Goal: Task Accomplishment & Management: Manage account settings

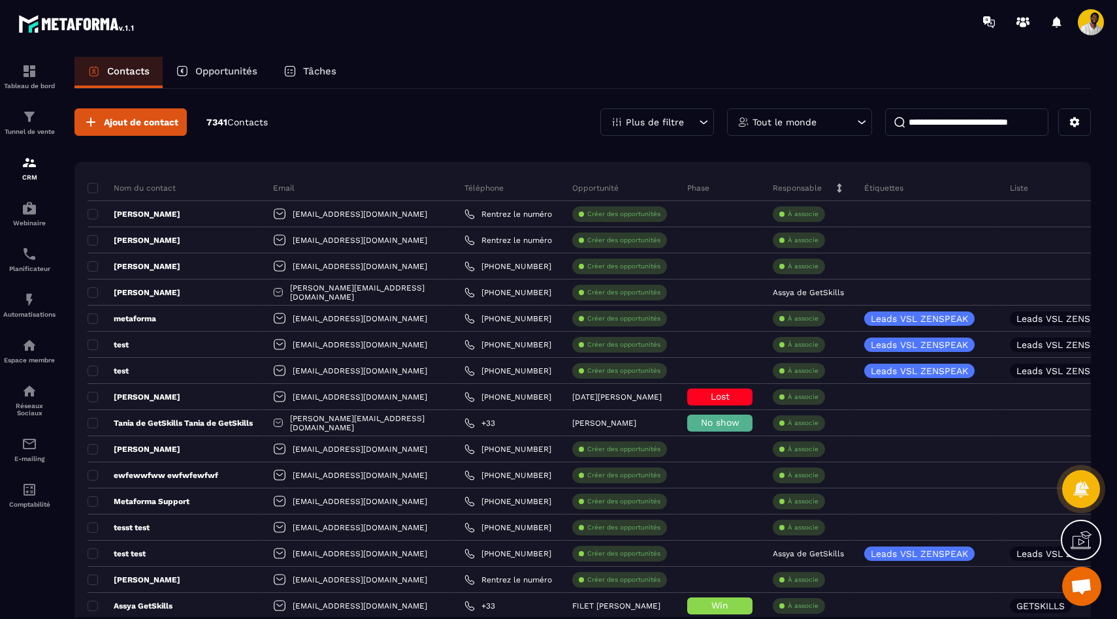
click at [615, 68] on div "Contacts Opportunités Tâches" at bounding box center [582, 72] width 1017 height 31
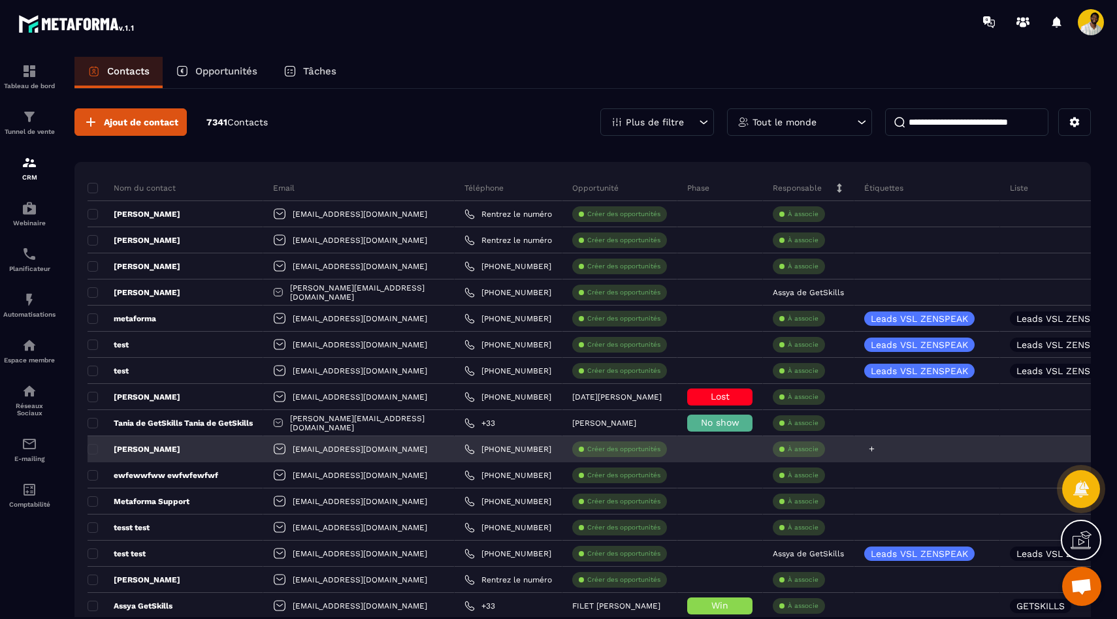
click at [868, 451] on icon at bounding box center [872, 449] width 8 height 8
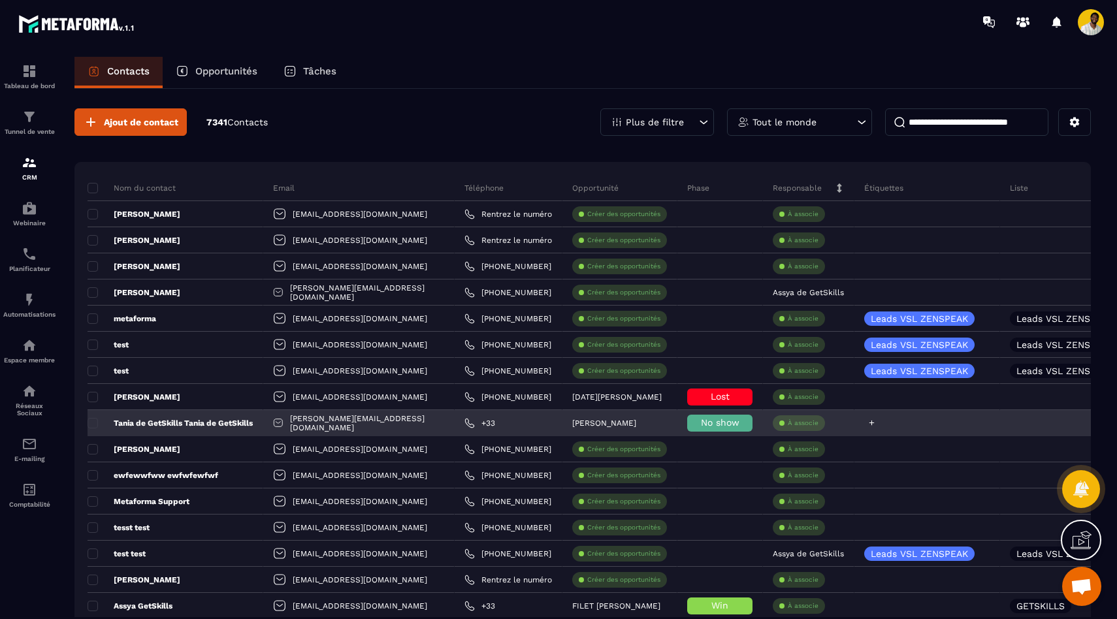
click at [907, 423] on div at bounding box center [928, 423] width 146 height 26
click at [868, 425] on icon at bounding box center [872, 423] width 8 height 8
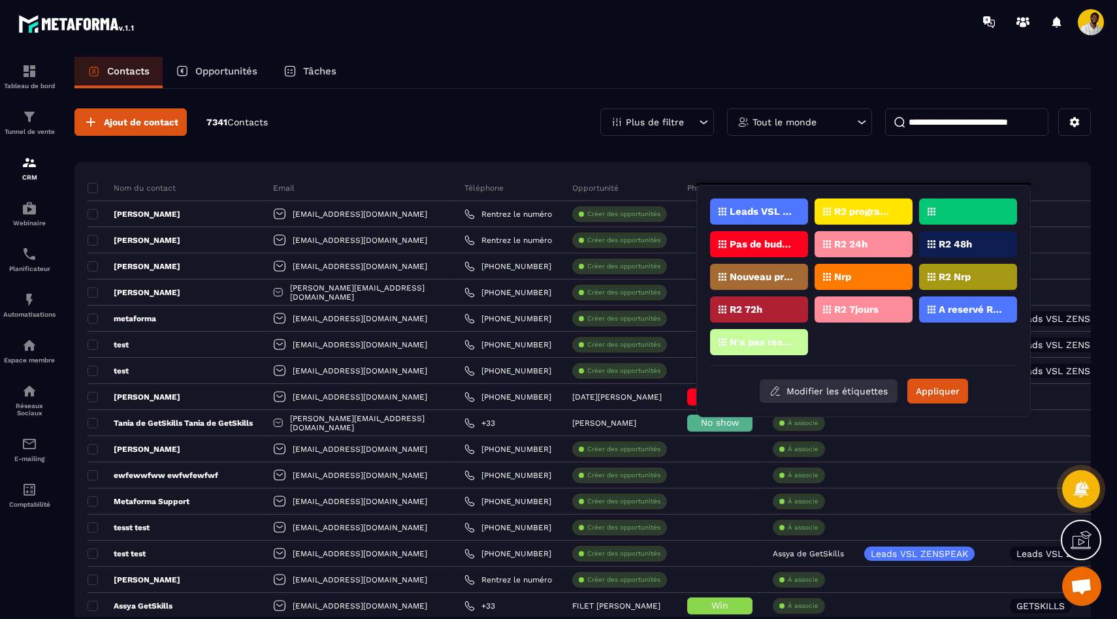
click at [831, 387] on button "Modifier les étiquettes" at bounding box center [829, 392] width 138 height 24
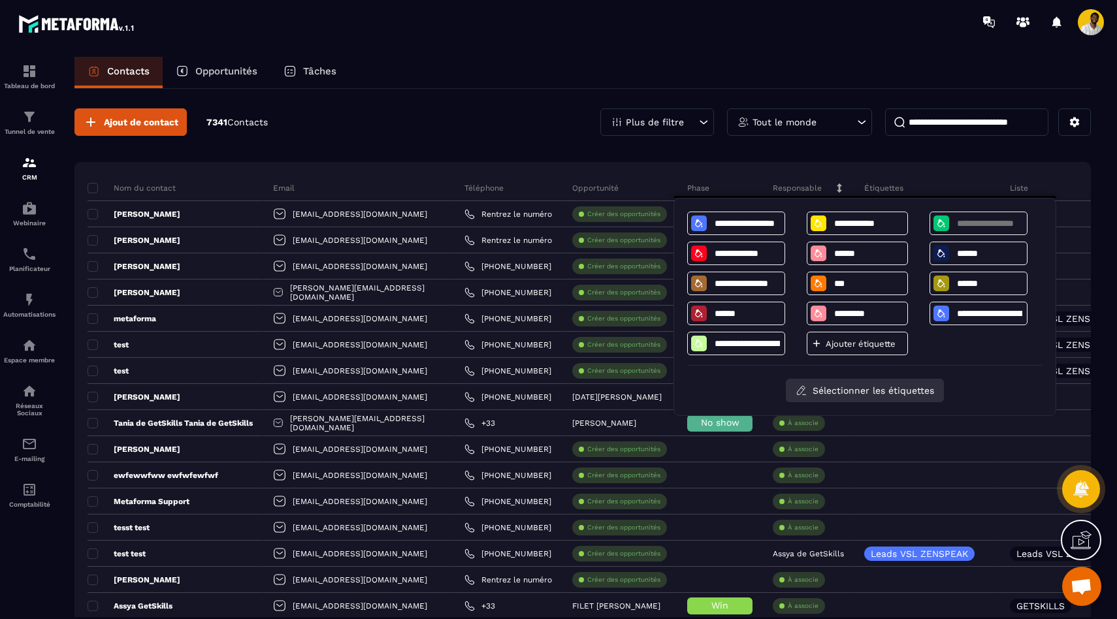
click at [831, 387] on button "Sélectionner les étiquettes" at bounding box center [865, 391] width 158 height 24
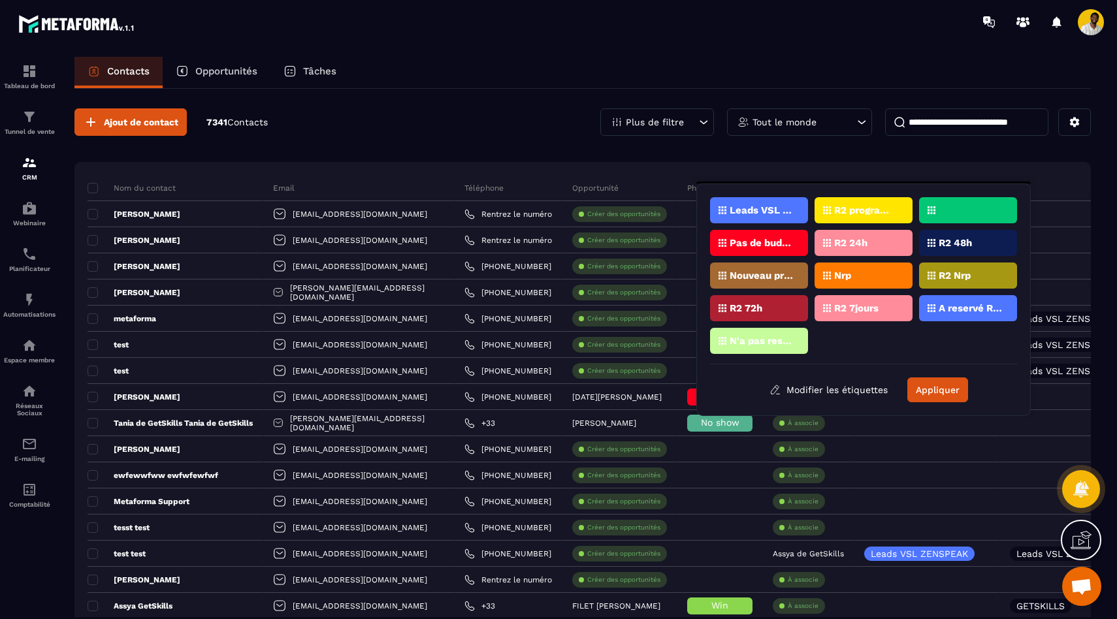
click at [499, 129] on div "Ajout de contact 7341 Contacts Plus de filtre Tout le monde" at bounding box center [582, 121] width 1017 height 27
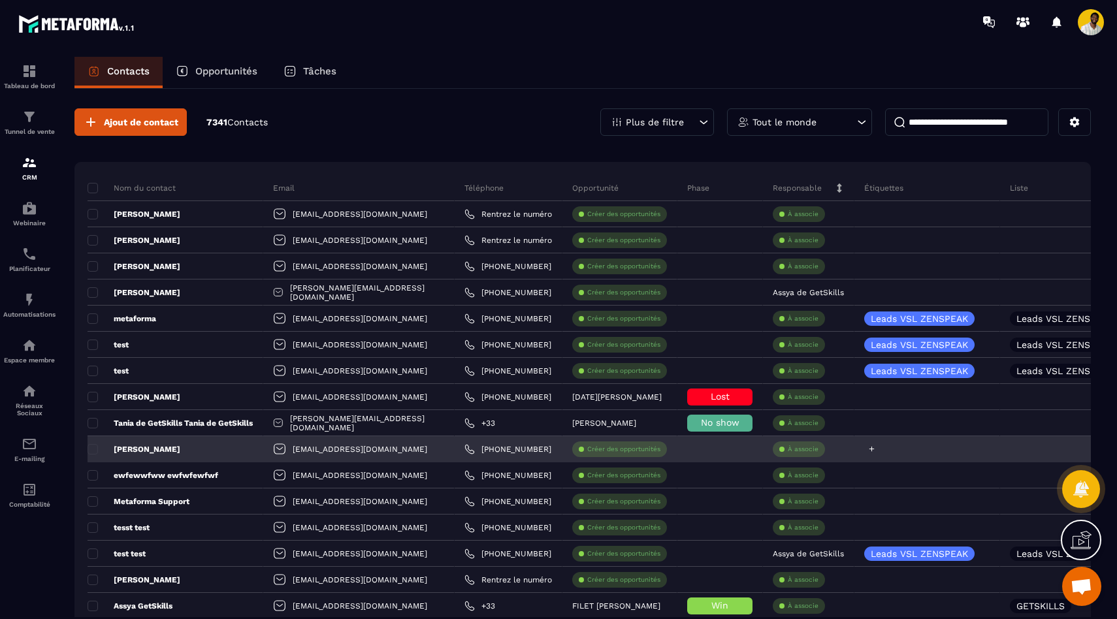
click at [868, 448] on icon at bounding box center [872, 449] width 8 height 8
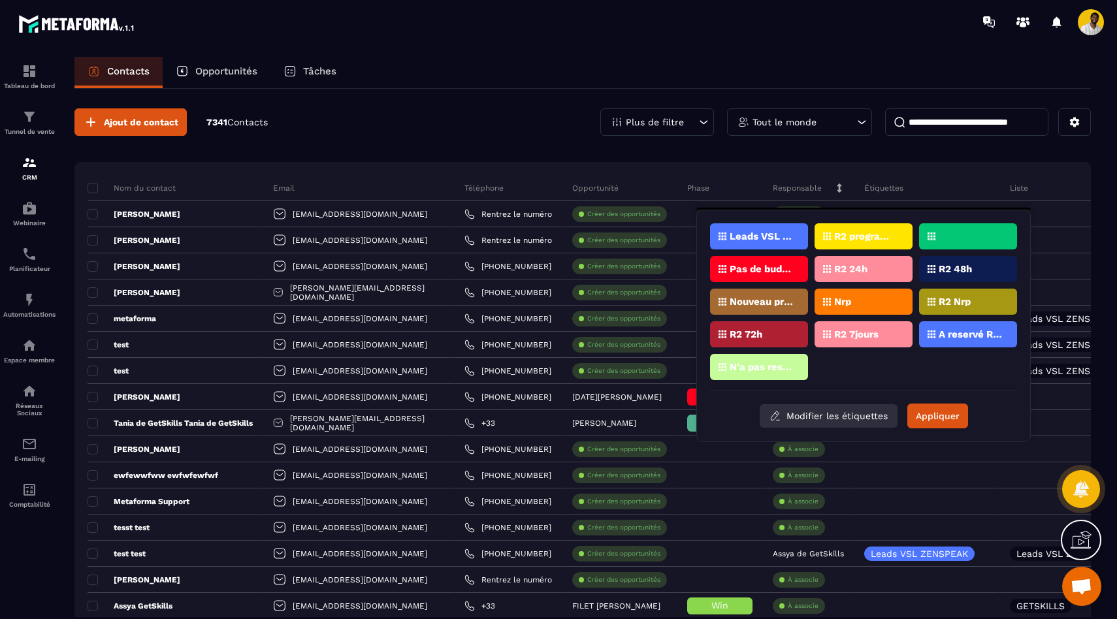
click at [833, 413] on button "Modifier les étiquettes" at bounding box center [829, 416] width 138 height 24
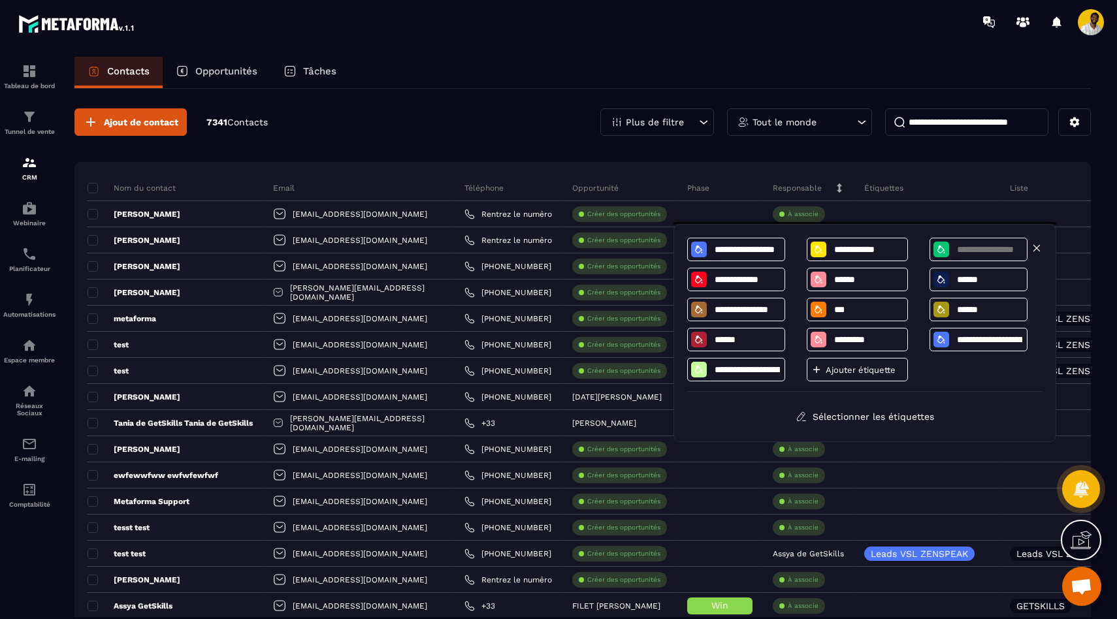
click at [970, 254] on input at bounding box center [990, 249] width 68 height 11
type input "*********"
type input "**********"
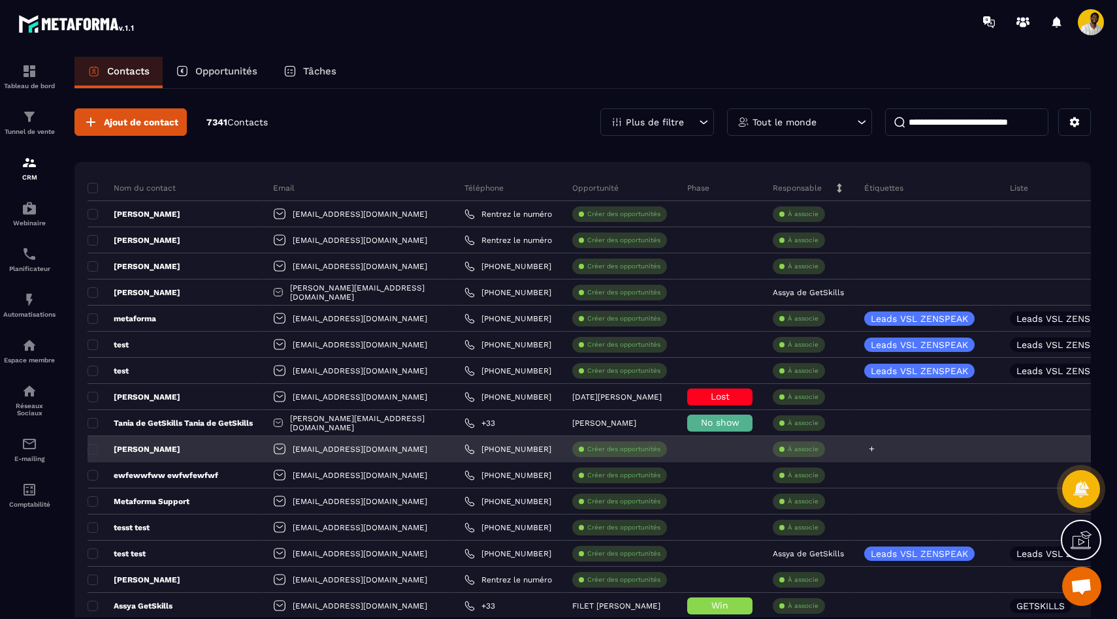
click at [917, 451] on div at bounding box center [928, 449] width 146 height 26
click at [868, 450] on icon at bounding box center [872, 449] width 8 height 8
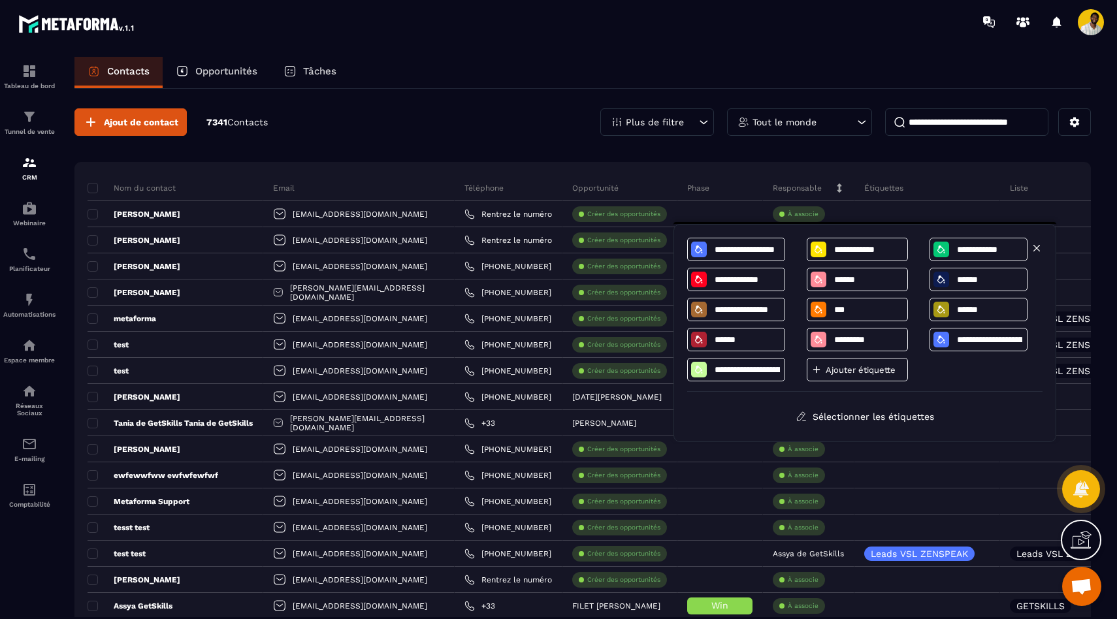
click at [975, 250] on input "**********" at bounding box center [990, 249] width 68 height 11
click at [943, 248] on icon at bounding box center [941, 249] width 10 height 10
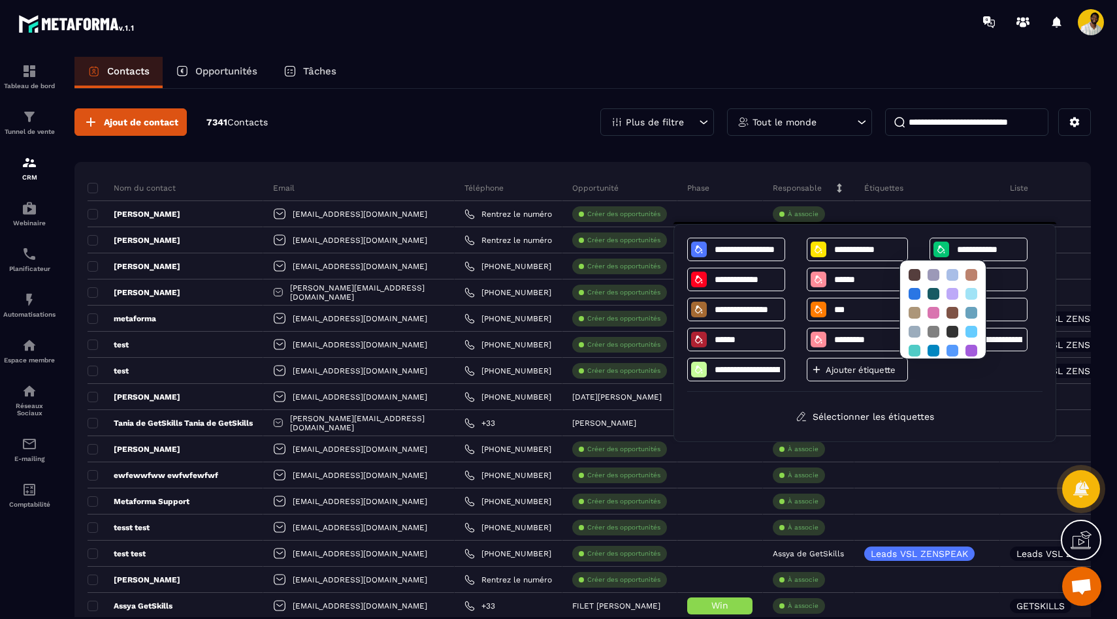
click at [978, 396] on div "**********" at bounding box center [864, 333] width 355 height 191
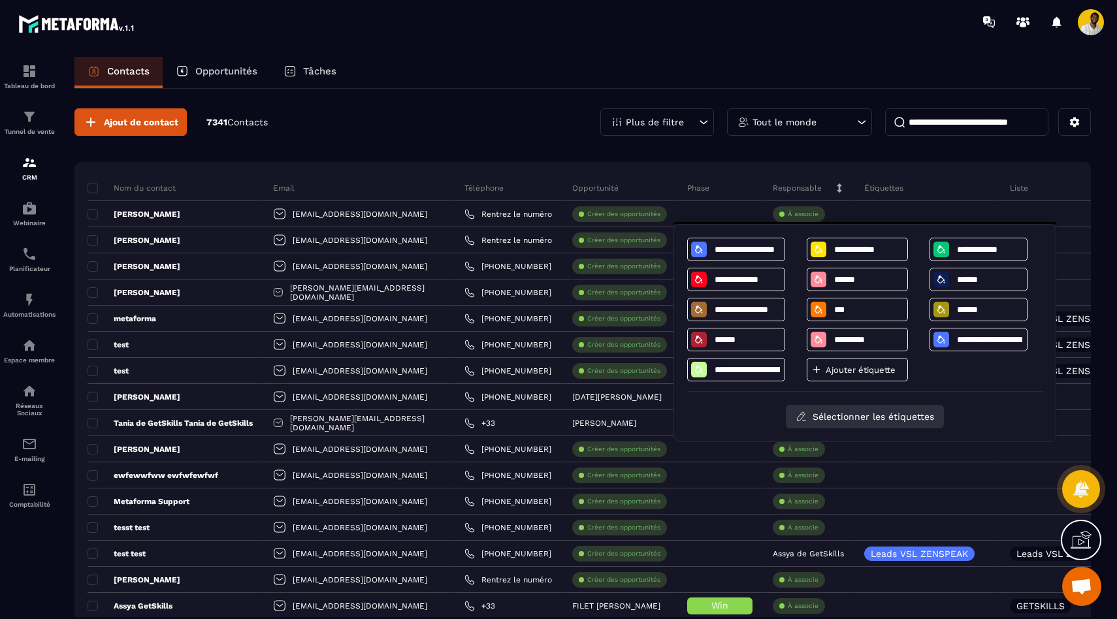
click at [920, 414] on button "Sélectionner les étiquettes" at bounding box center [865, 417] width 158 height 24
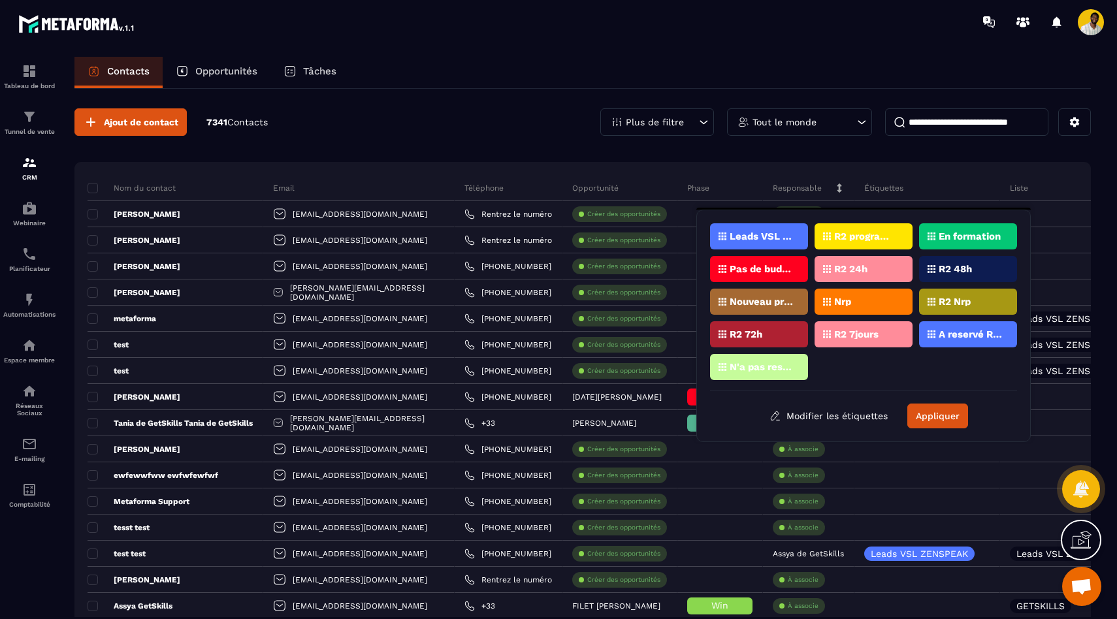
click at [965, 233] on p "En formation" at bounding box center [970, 236] width 62 height 9
click at [927, 406] on button "Appliquer" at bounding box center [938, 416] width 61 height 25
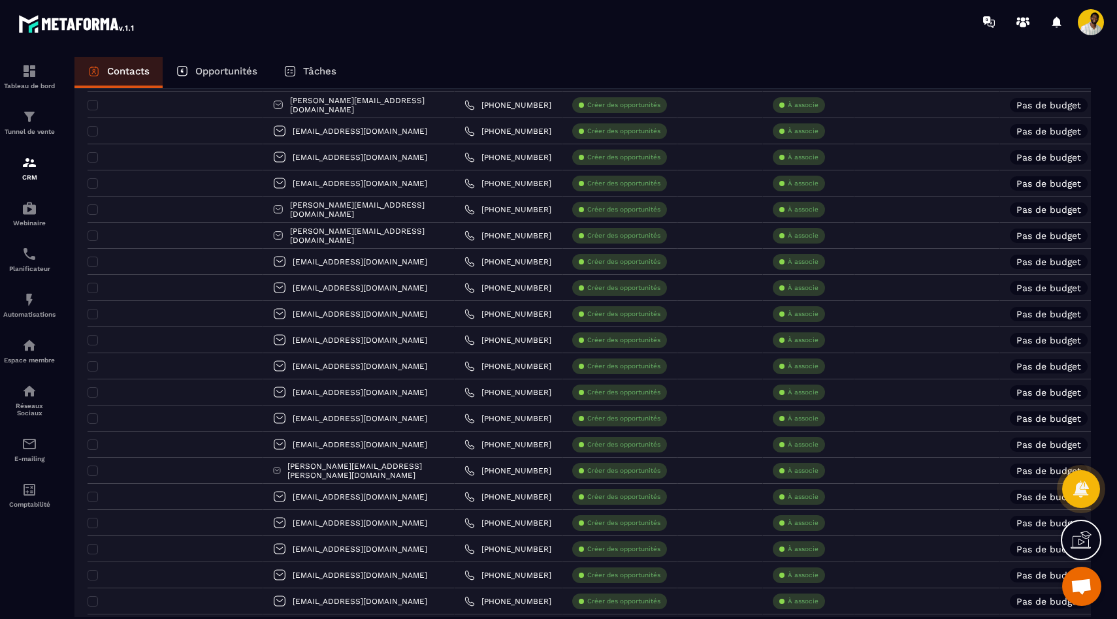
scroll to position [2293, 0]
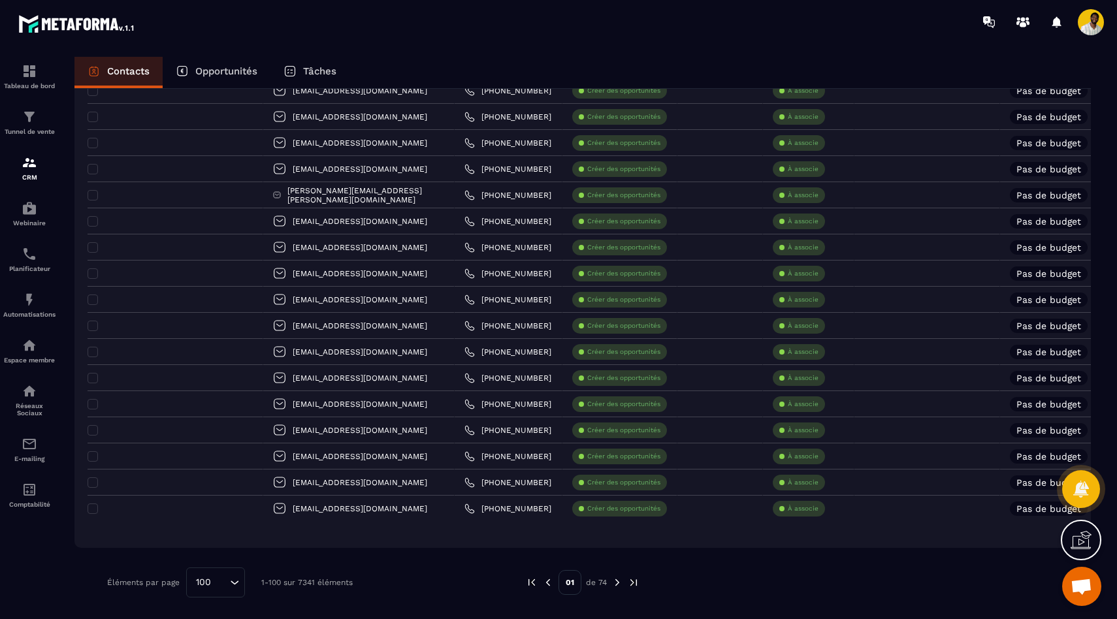
click at [617, 587] on img at bounding box center [618, 583] width 12 height 12
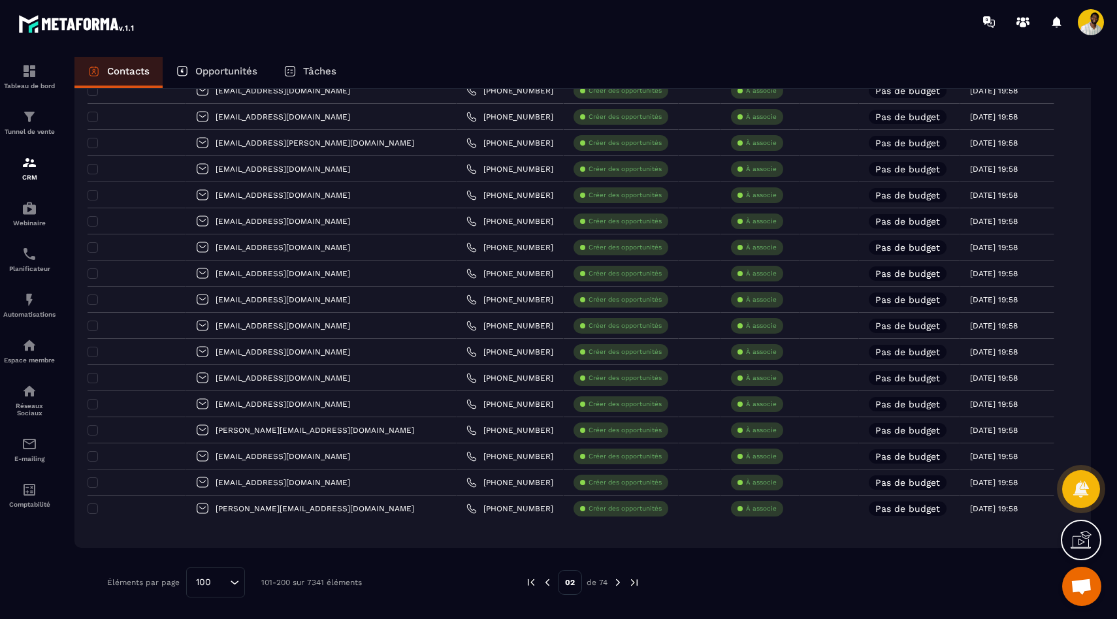
click at [615, 587] on img at bounding box center [618, 583] width 12 height 12
click at [615, 586] on img at bounding box center [618, 583] width 12 height 12
click at [530, 587] on img at bounding box center [531, 583] width 12 height 12
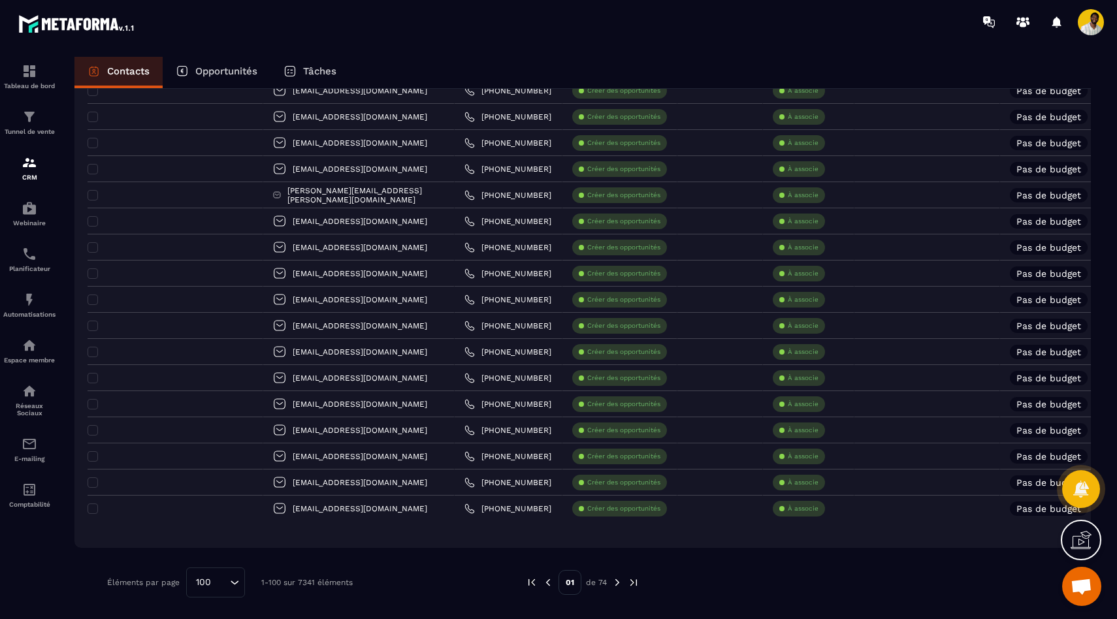
click at [612, 583] on img at bounding box center [618, 583] width 12 height 12
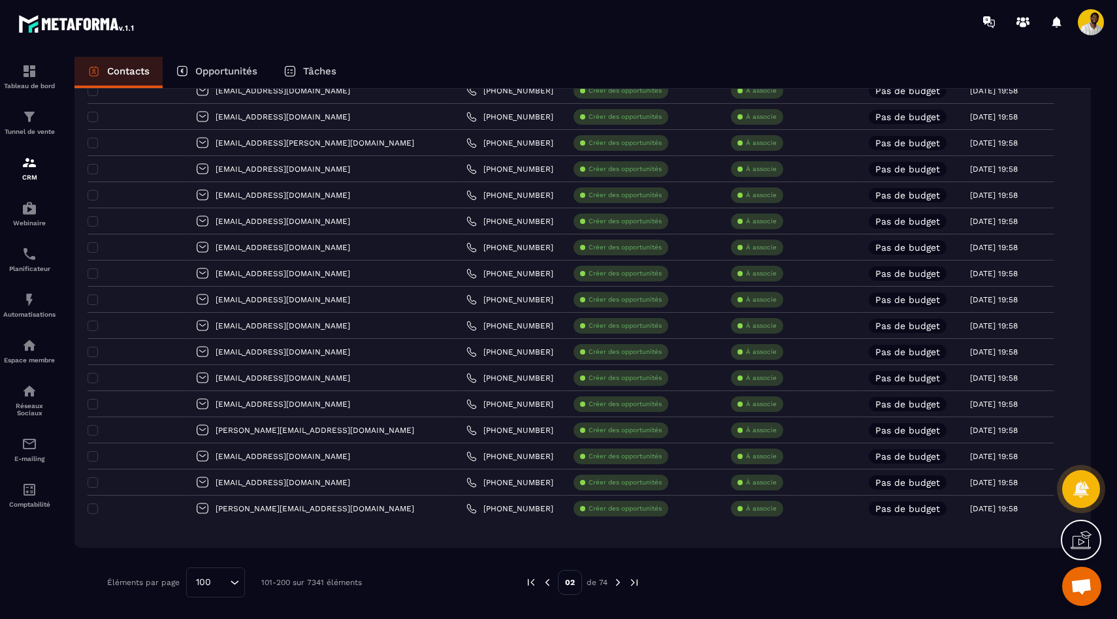
click at [617, 587] on img at bounding box center [618, 583] width 12 height 12
click at [533, 585] on img at bounding box center [531, 583] width 12 height 12
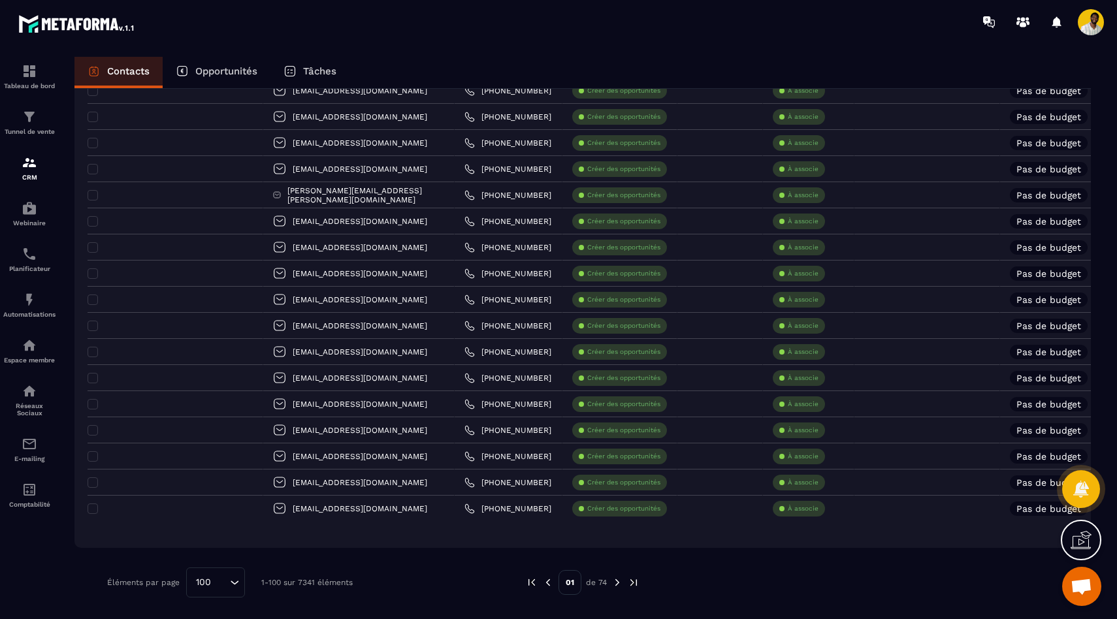
click at [634, 587] on img at bounding box center [634, 583] width 12 height 12
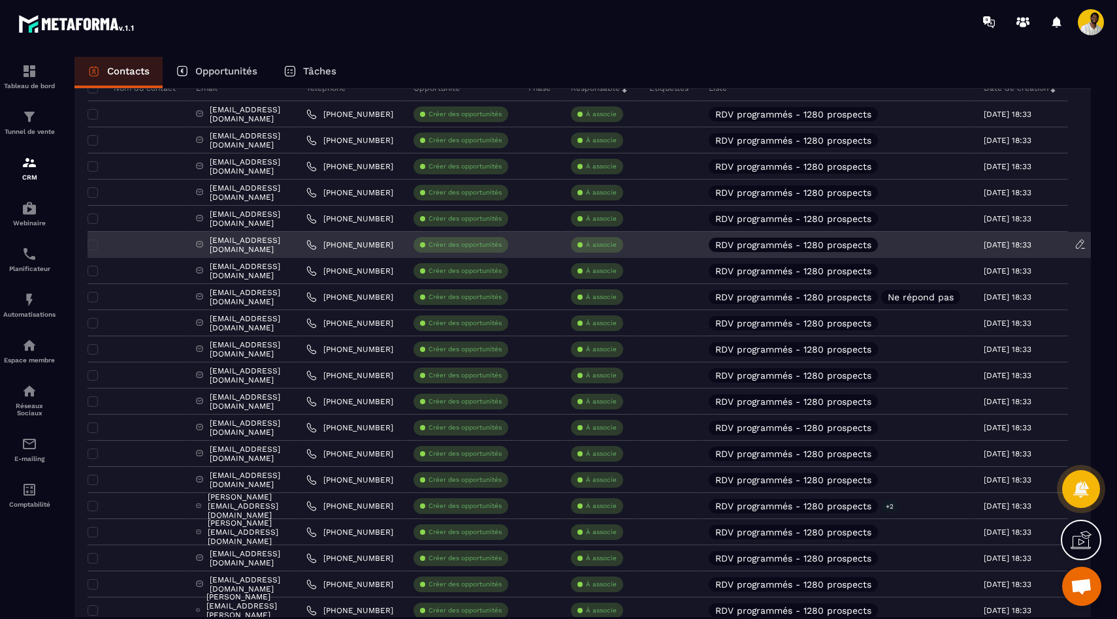
scroll to position [751, 0]
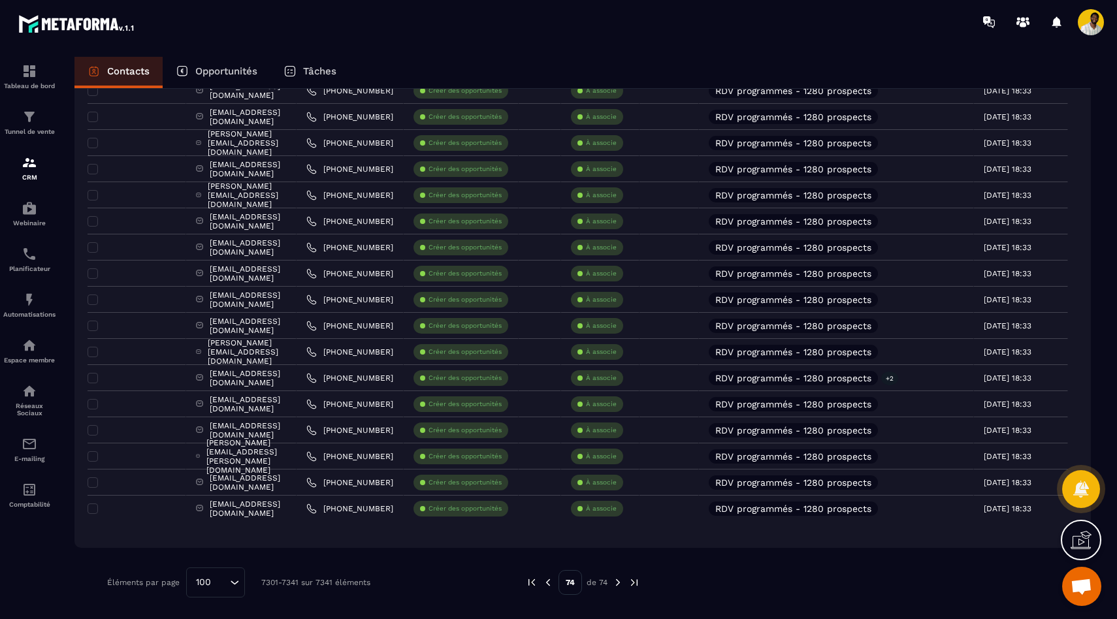
click at [553, 585] on img at bounding box center [548, 583] width 12 height 12
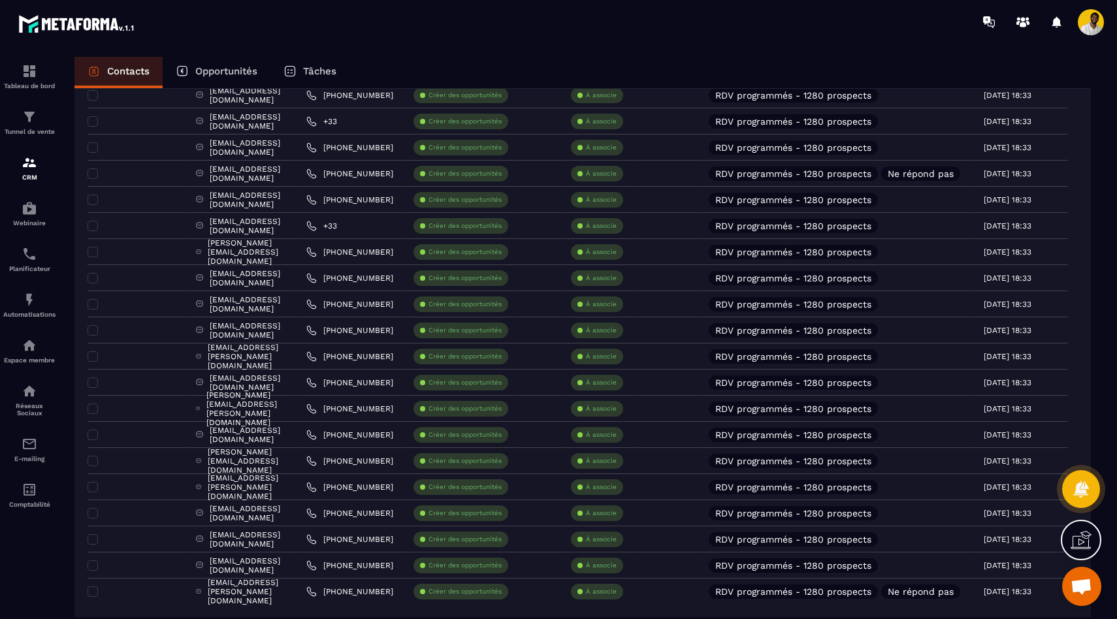
scroll to position [2293, 0]
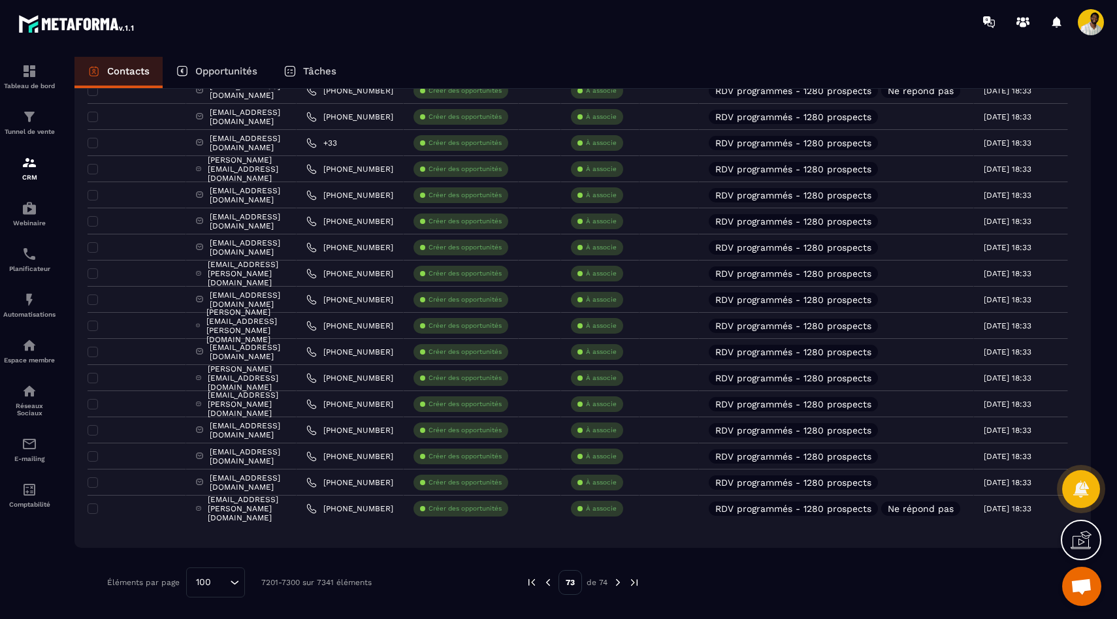
click at [549, 584] on img at bounding box center [548, 583] width 12 height 12
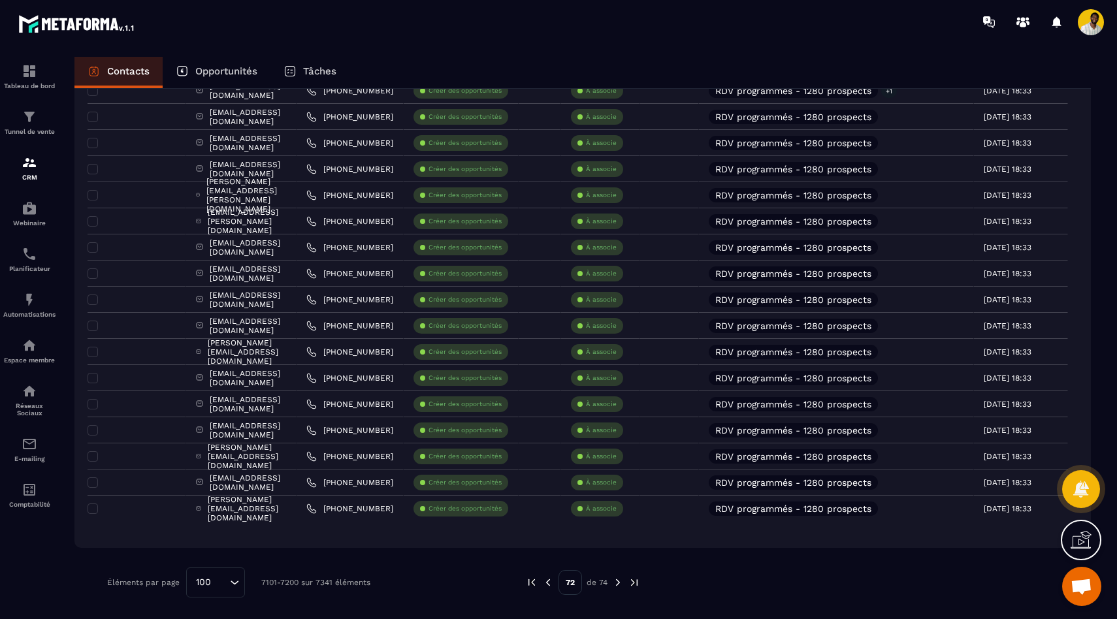
click at [549, 584] on img at bounding box center [548, 583] width 12 height 12
click at [546, 583] on img at bounding box center [549, 583] width 12 height 12
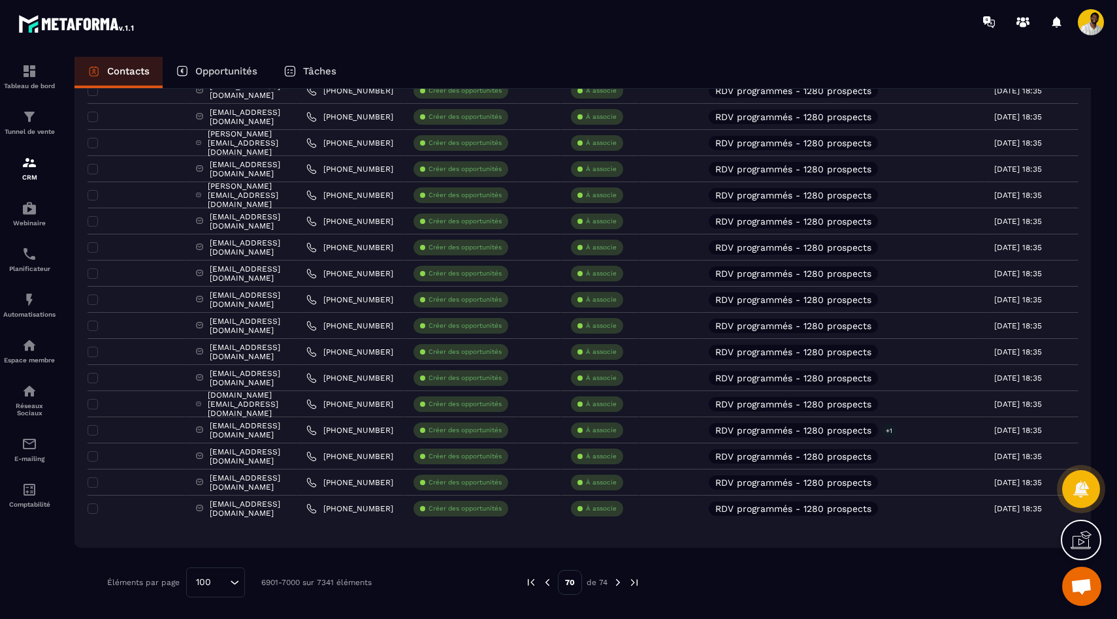
click at [530, 583] on img at bounding box center [531, 583] width 12 height 12
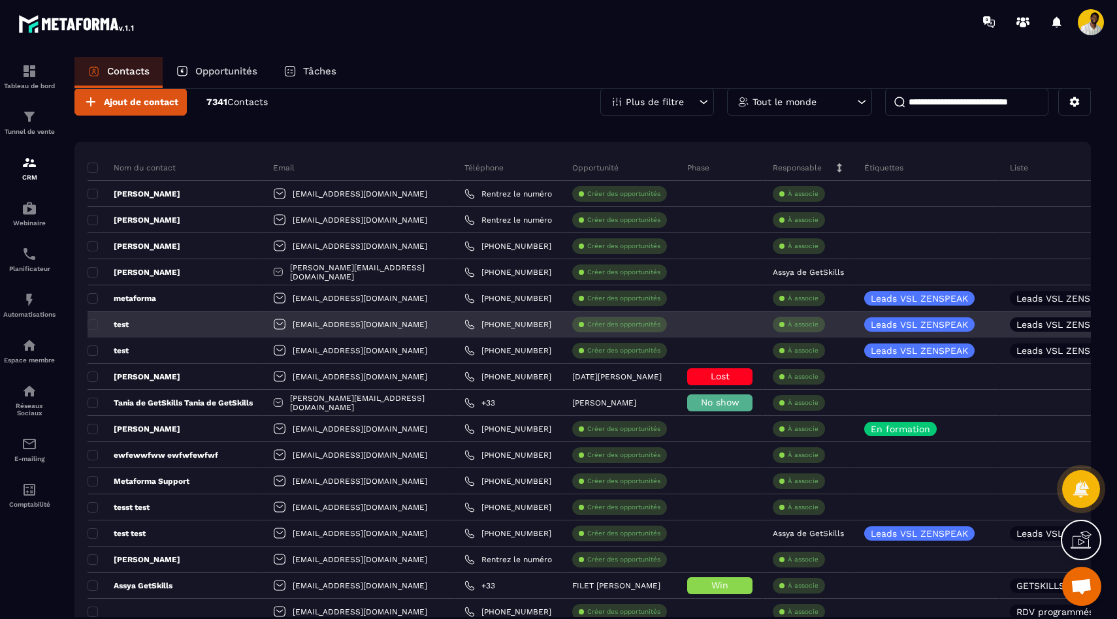
scroll to position [0, 0]
